Goal: Task Accomplishment & Management: Complete application form

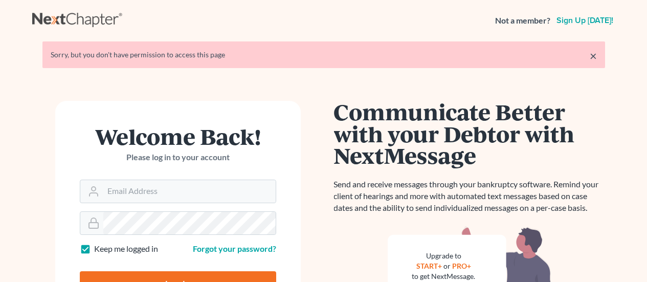
scroll to position [51, 0]
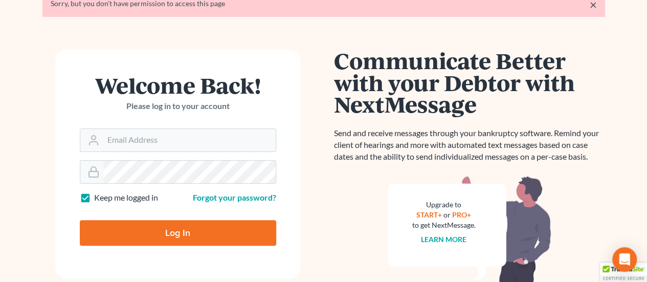
type input "[EMAIL_ADDRESS][DOMAIN_NAME]"
click at [180, 232] on input "Log In" at bounding box center [178, 233] width 196 height 26
type input "Thinking..."
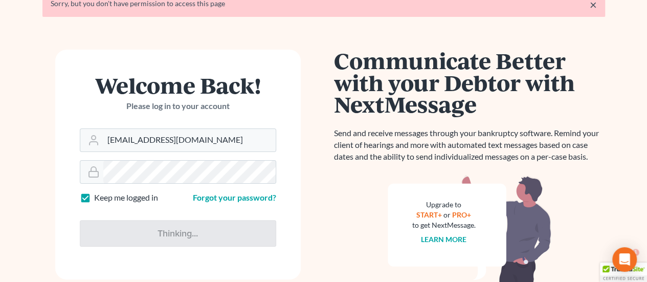
scroll to position [0, 0]
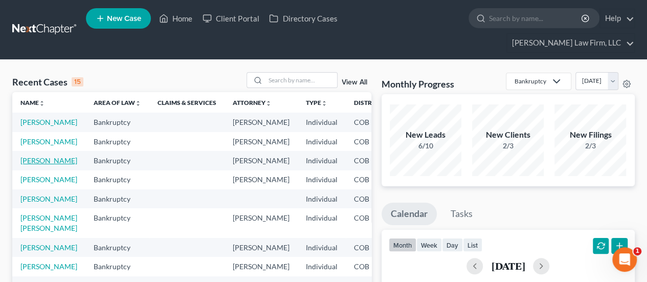
click at [37, 162] on link "Phenix, George" at bounding box center [48, 160] width 57 height 9
select select "3"
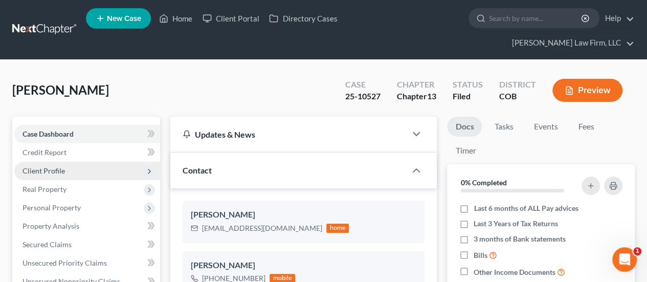
click at [72, 162] on span "Client Profile" at bounding box center [87, 171] width 146 height 18
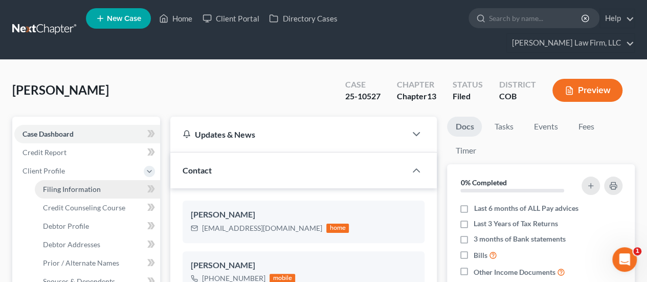
click at [80, 185] on span "Filing Information" at bounding box center [72, 189] width 58 height 9
select select "1"
select select "0"
select select "3"
select select "5"
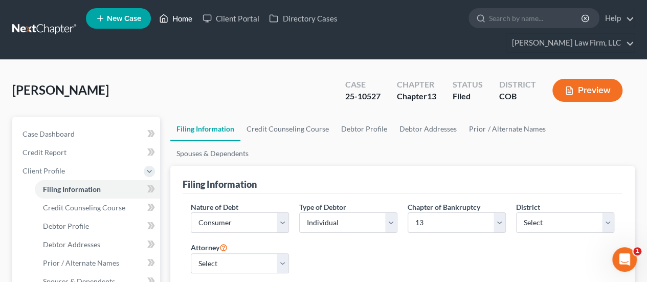
click at [172, 22] on link "Home" at bounding box center [175, 18] width 43 height 18
